Goal: Task Accomplishment & Management: Use online tool/utility

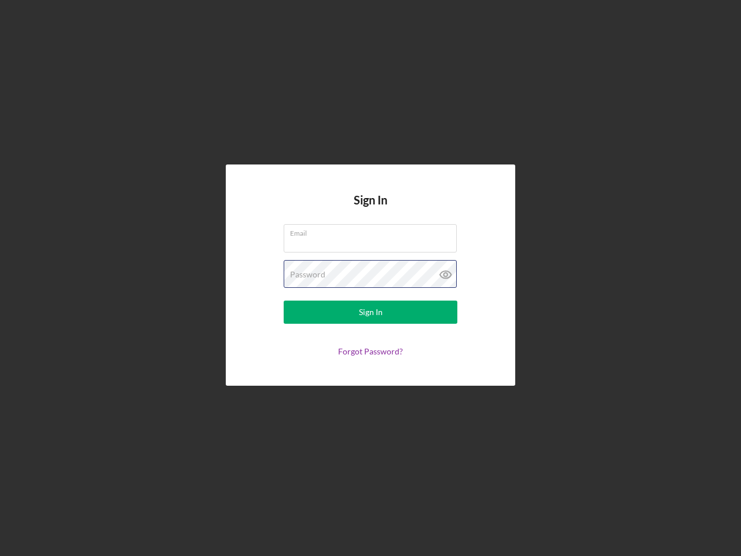
click at [370, 278] on div "Password" at bounding box center [371, 274] width 174 height 29
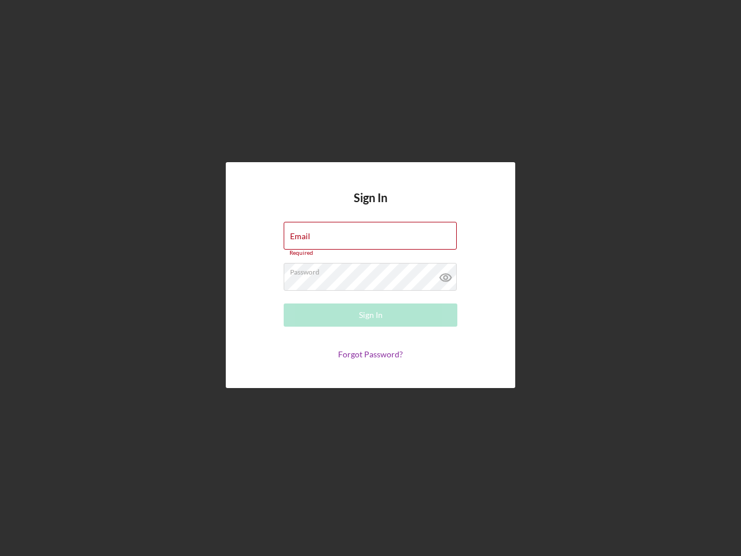
click at [446, 274] on icon at bounding box center [445, 277] width 29 height 29
